Goal: Navigation & Orientation: Find specific page/section

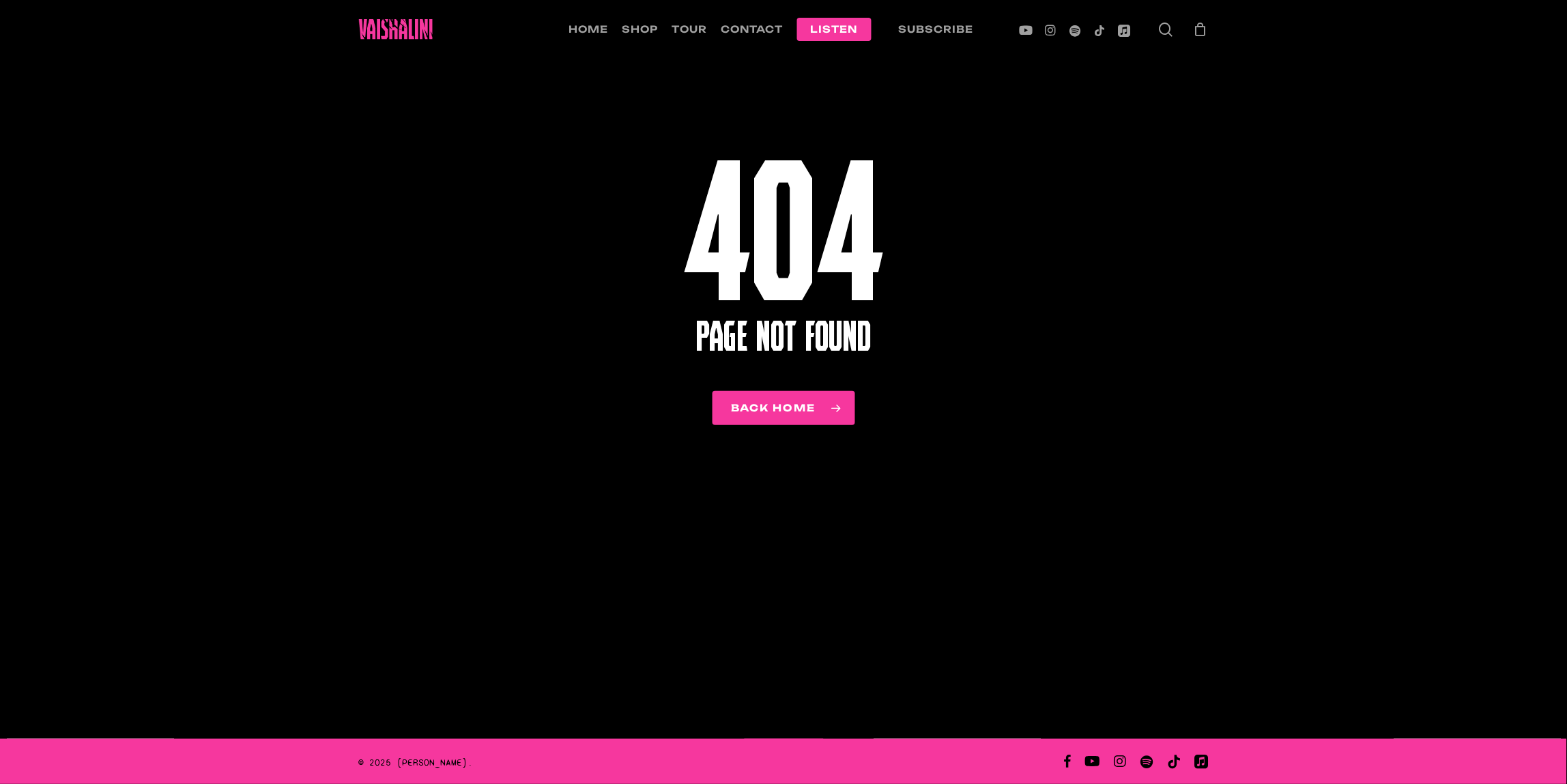
click at [669, 19] on li "tour" at bounding box center [690, 29] width 49 height 58
click at [681, 19] on li "tour" at bounding box center [690, 29] width 49 height 58
drag, startPoint x: 681, startPoint y: 19, endPoint x: 677, endPoint y: 27, distance: 8.9
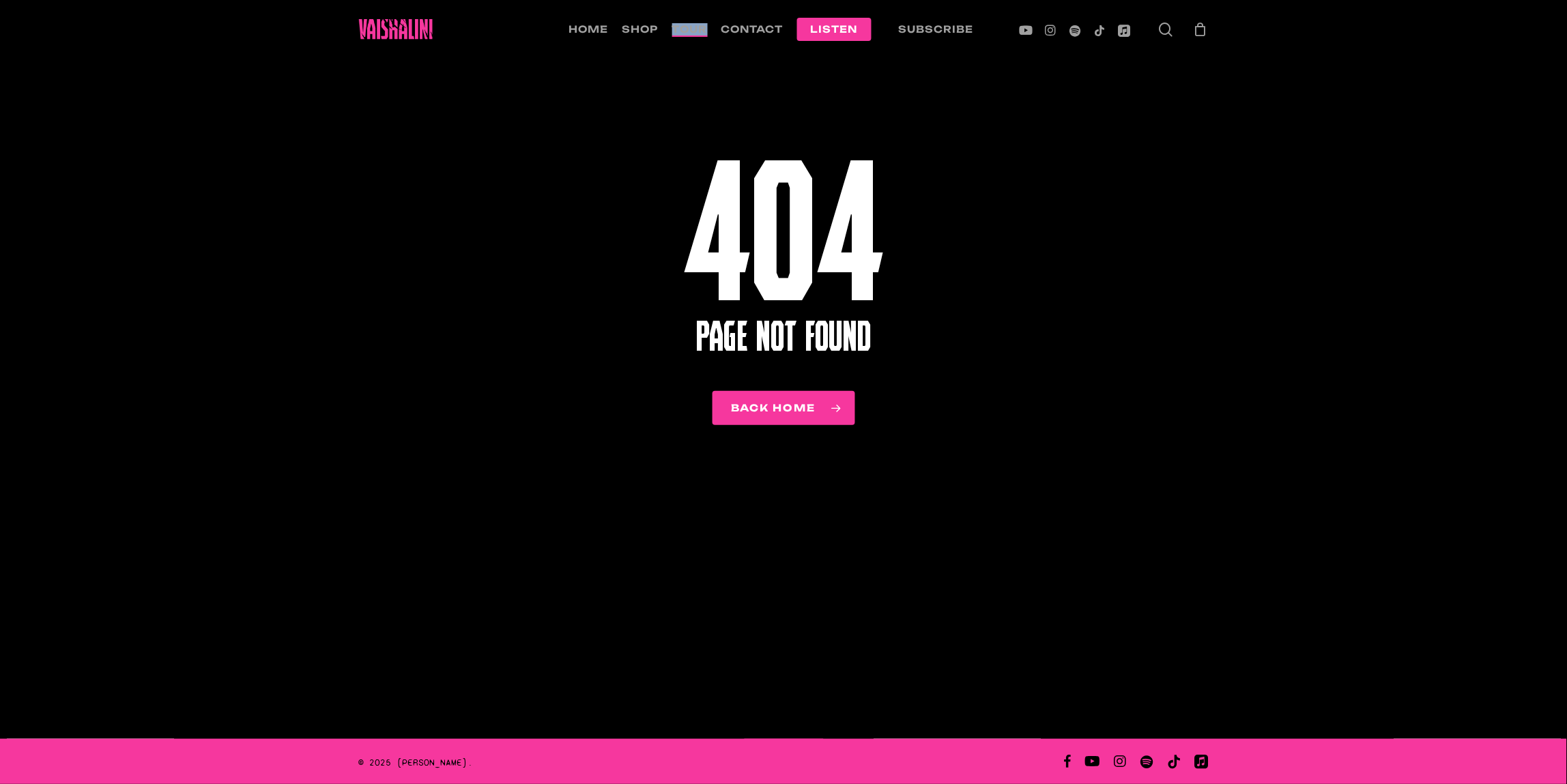
click at [677, 27] on span "tour" at bounding box center [689, 28] width 36 height 12
click at [682, 24] on span "tour" at bounding box center [689, 28] width 36 height 12
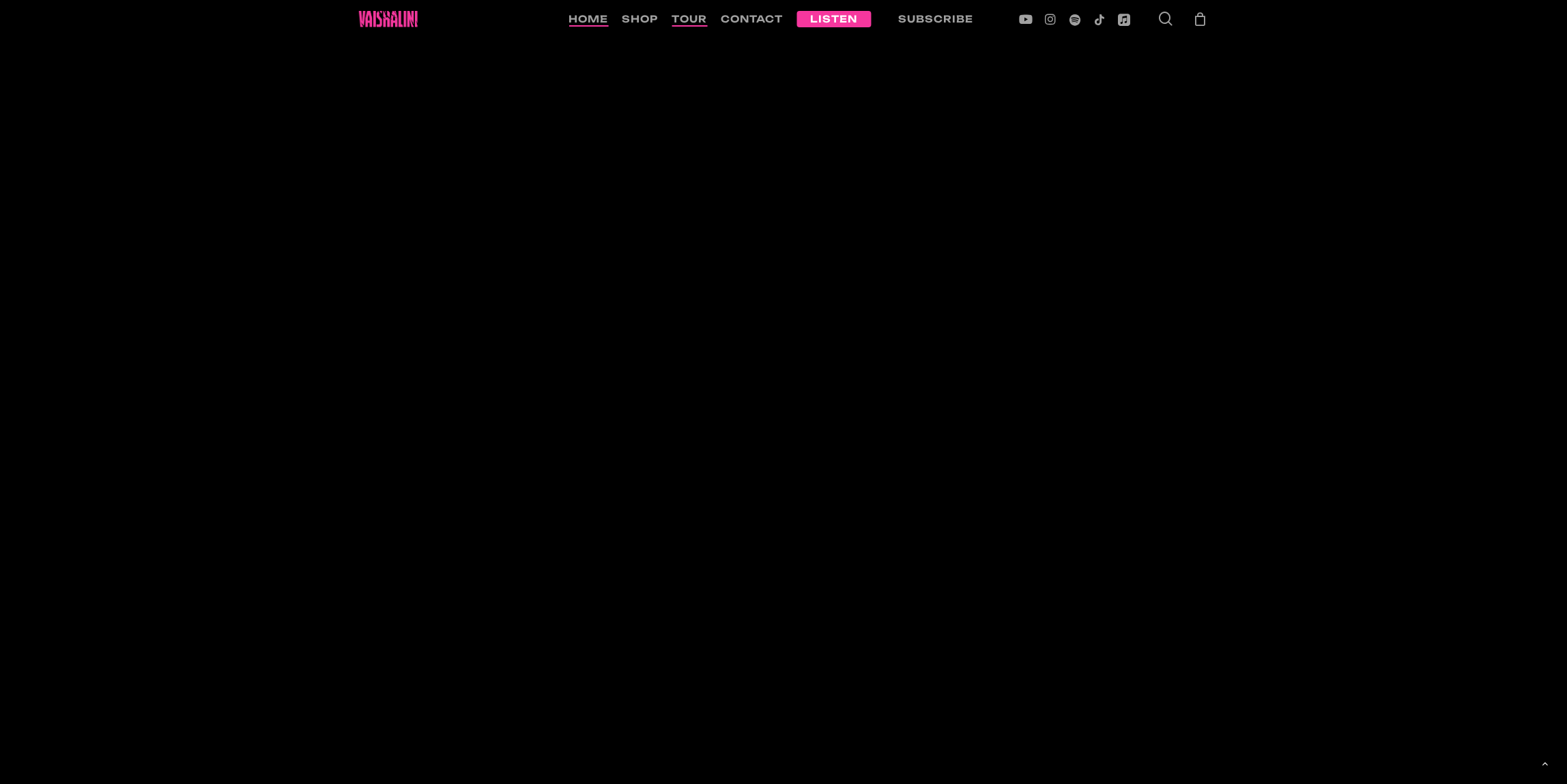
click at [1376, 373] on div at bounding box center [784, 472] width 1557 height 958
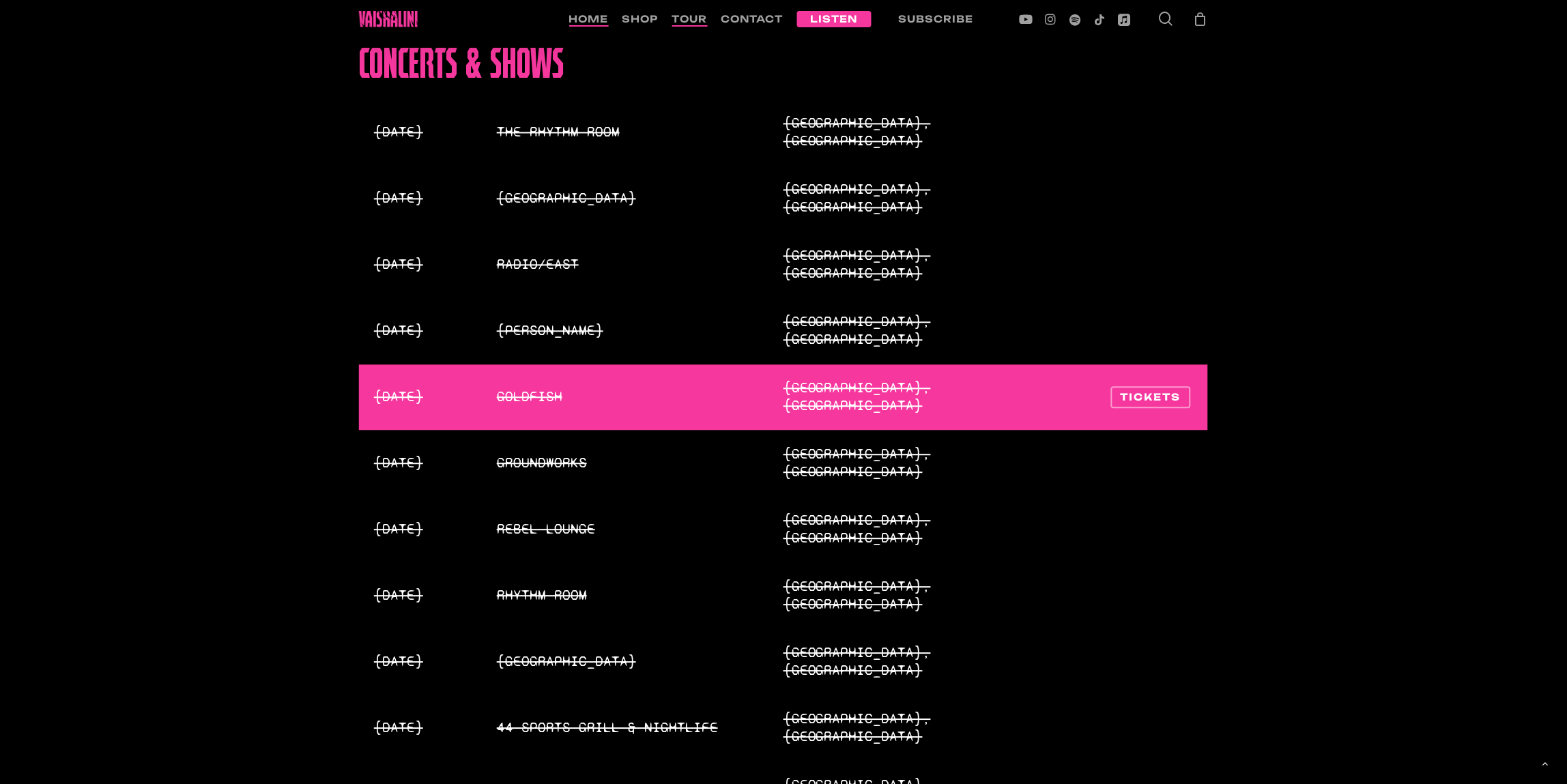
scroll to position [2419, 0]
